Goal: Task Accomplishment & Management: Use online tool/utility

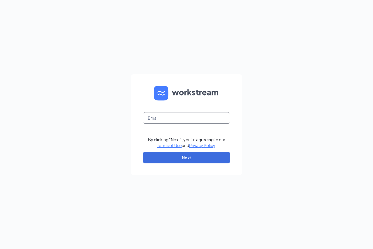
click at [184, 119] on input "text" at bounding box center [187, 118] width 88 height 12
type input "mausbach459@gmail.com"
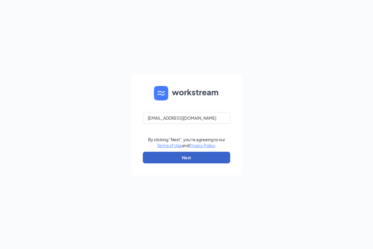
click at [190, 159] on button "Next" at bounding box center [187, 158] width 88 height 12
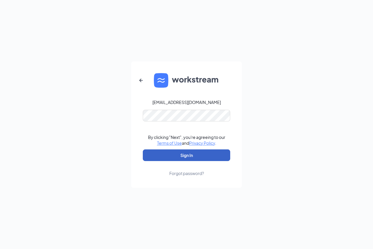
click at [186, 152] on button "Sign In" at bounding box center [187, 156] width 88 height 12
click at [188, 158] on button "Sign In" at bounding box center [187, 156] width 88 height 12
click at [187, 158] on button "Sign In" at bounding box center [187, 156] width 88 height 12
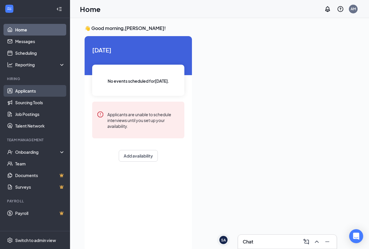
click at [32, 92] on link "Applicants" at bounding box center [40, 91] width 50 height 12
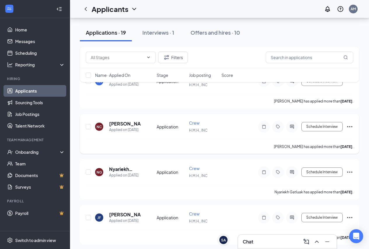
scroll to position [58, 0]
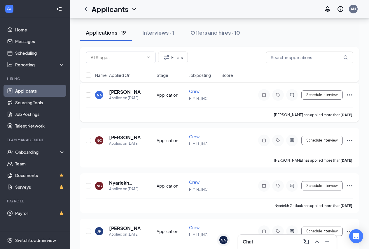
click at [147, 96] on div "NA [PERSON_NAME] Applied on [DATE]" at bounding box center [124, 95] width 58 height 12
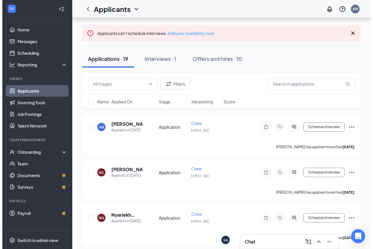
scroll to position [0, 0]
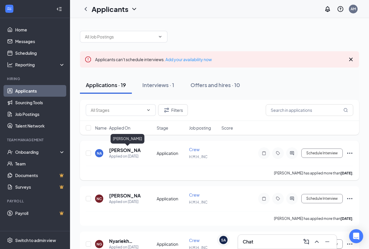
click at [129, 149] on h5 "[PERSON_NAME]" at bounding box center [125, 150] width 32 height 6
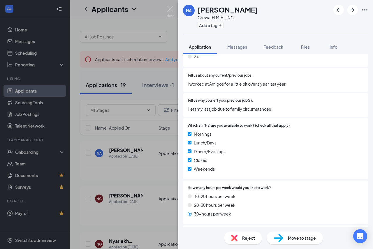
scroll to position [249, 0]
click at [163, 195] on div "NA [PERSON_NAME] Crew at H.M.H., INC Add a tag Application Messages Feedback Fi…" at bounding box center [186, 124] width 373 height 249
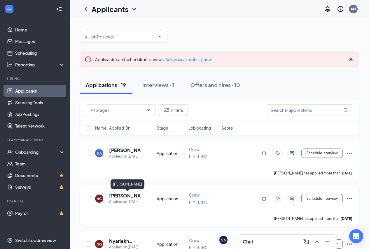
click at [125, 196] on h5 "[PERSON_NAME]" at bounding box center [125, 196] width 32 height 6
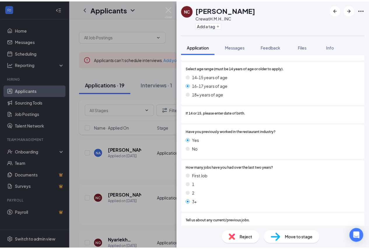
scroll to position [117, 0]
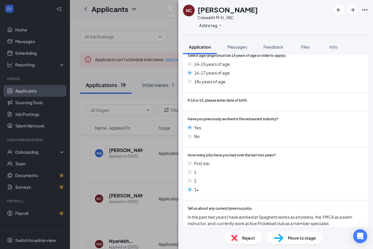
click at [148, 179] on div "NC [PERSON_NAME] Crew at H.M.H., INC Add a tag Application Messages Feedback Fi…" at bounding box center [186, 124] width 373 height 249
